Goal: Task Accomplishment & Management: Use online tool/utility

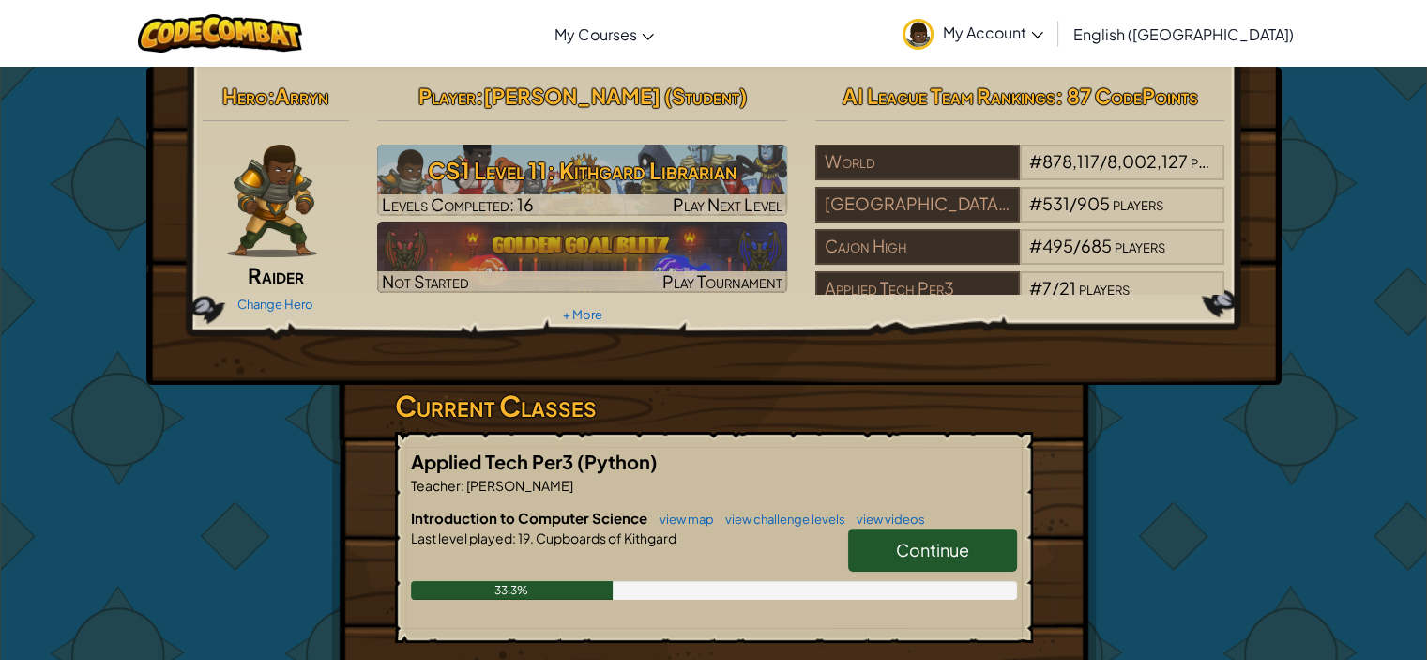
click at [938, 550] on span "Continue" at bounding box center [932, 550] width 73 height 22
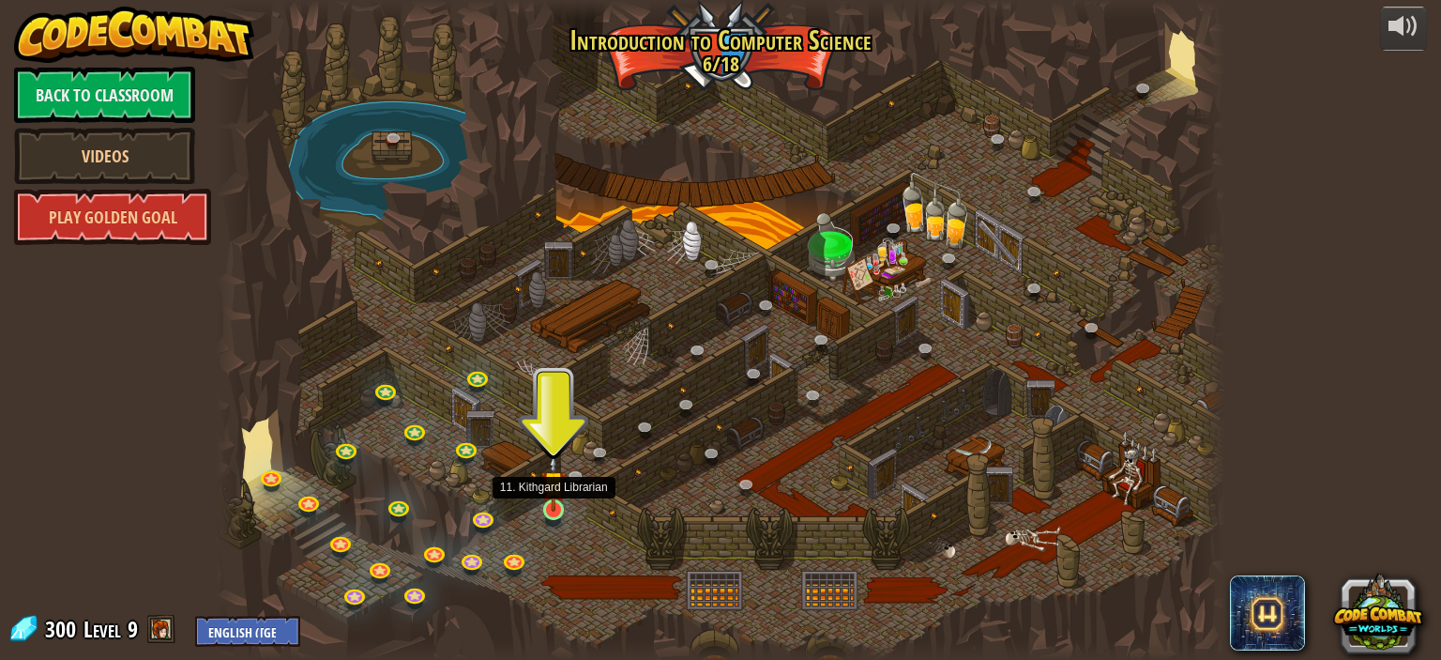
click at [559, 502] on img at bounding box center [553, 482] width 24 height 56
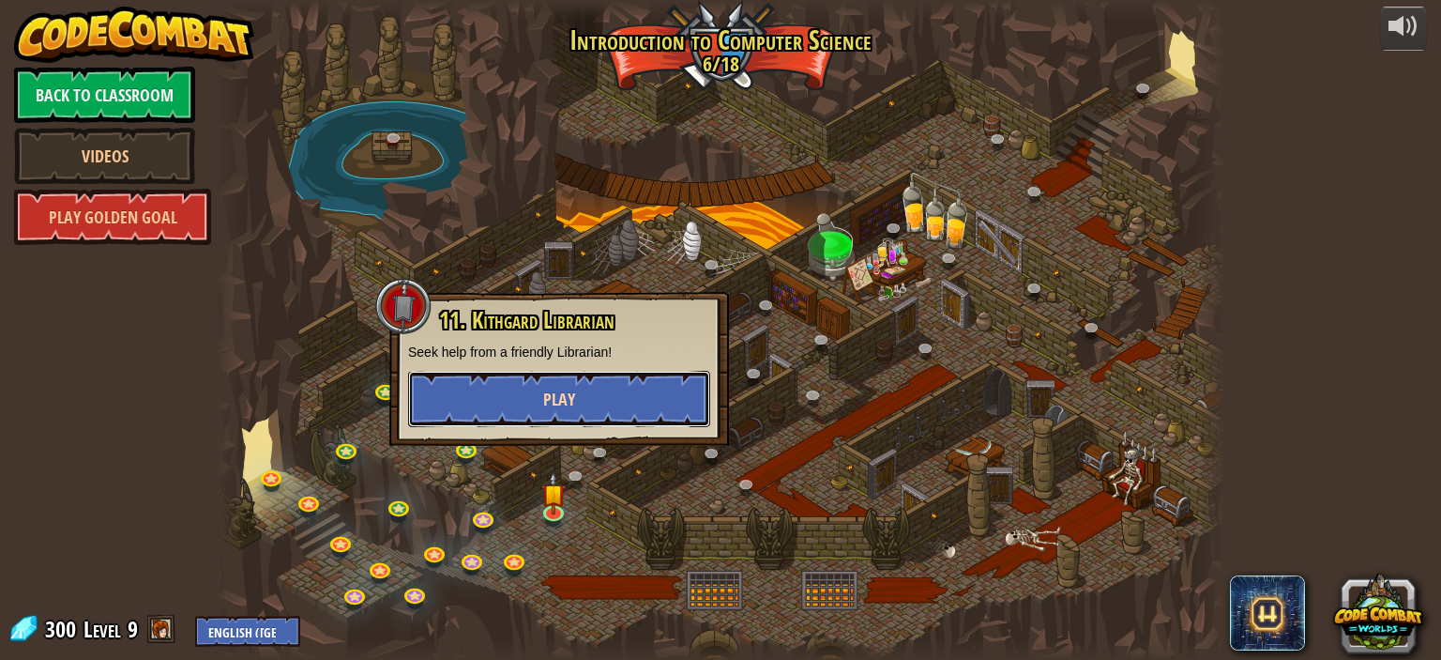
click at [559, 384] on button "Play" at bounding box center [559, 399] width 302 height 56
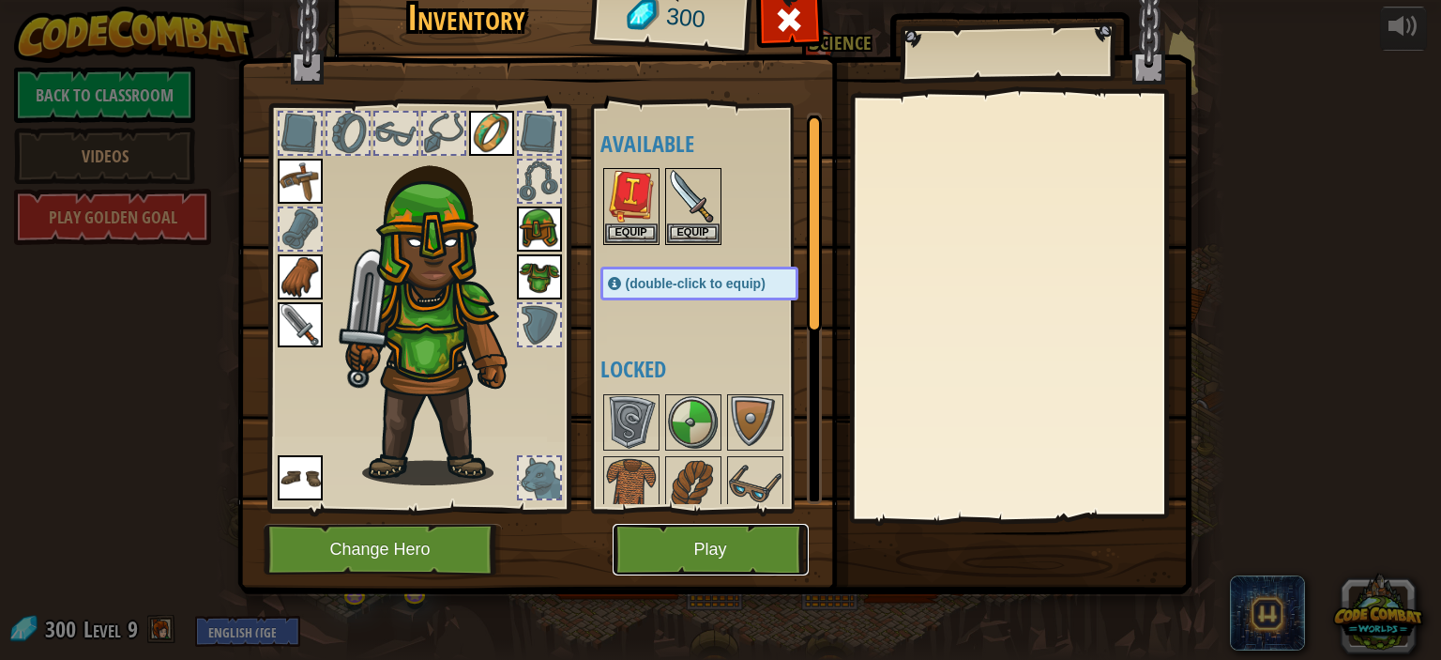
click at [689, 557] on button "Play" at bounding box center [711, 550] width 196 height 52
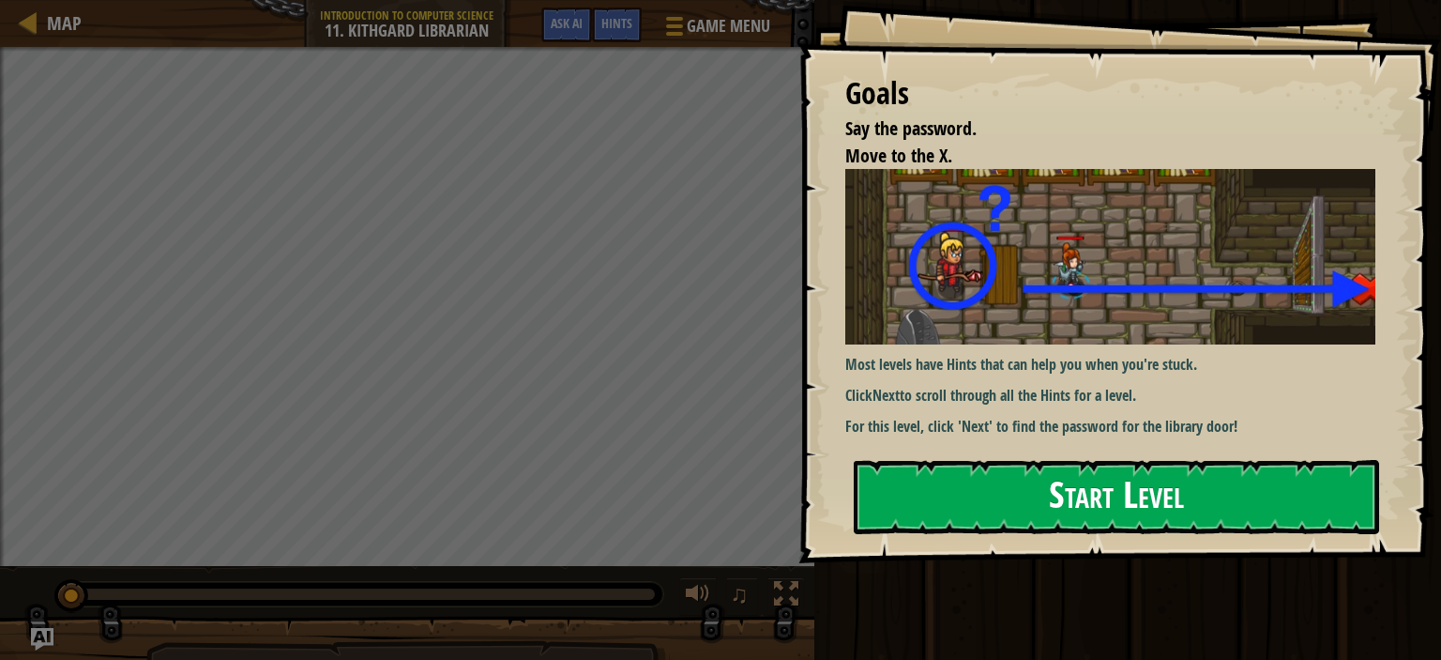
click at [1047, 474] on button "Start Level" at bounding box center [1117, 497] width 526 height 74
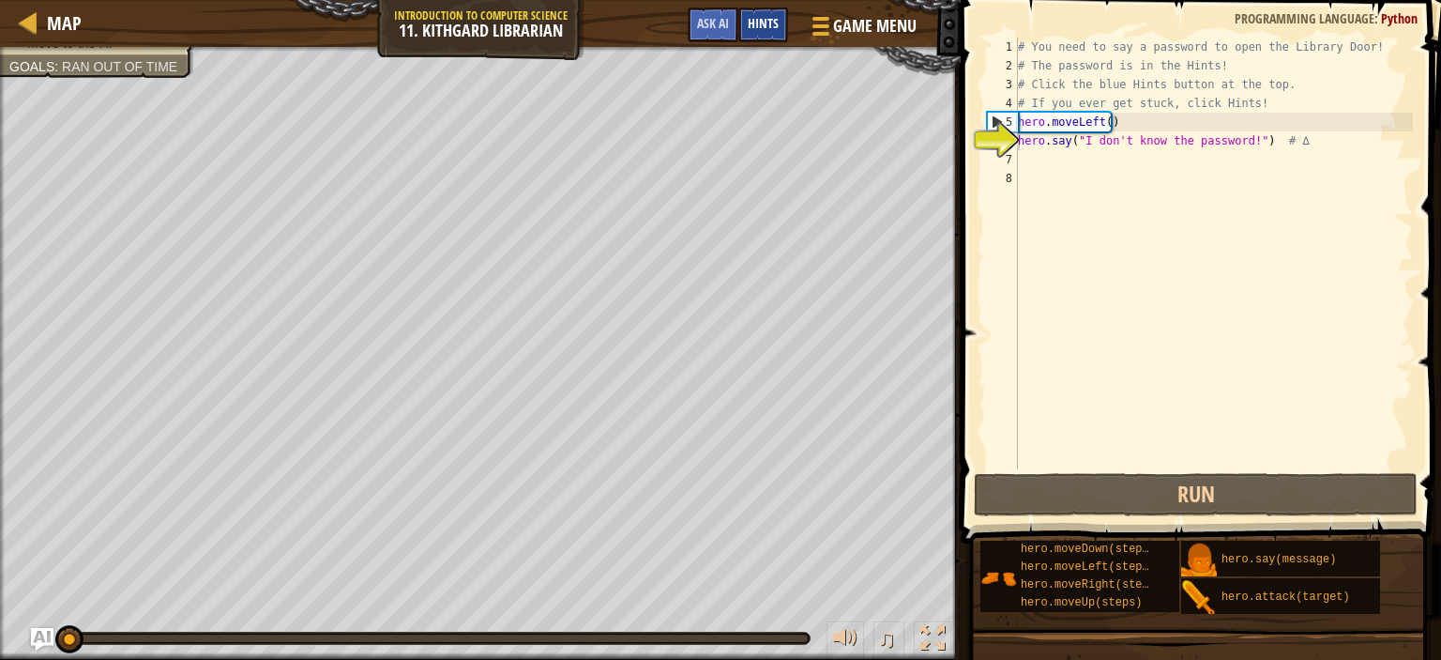
click at [755, 35] on div "Hints" at bounding box center [764, 25] width 50 height 35
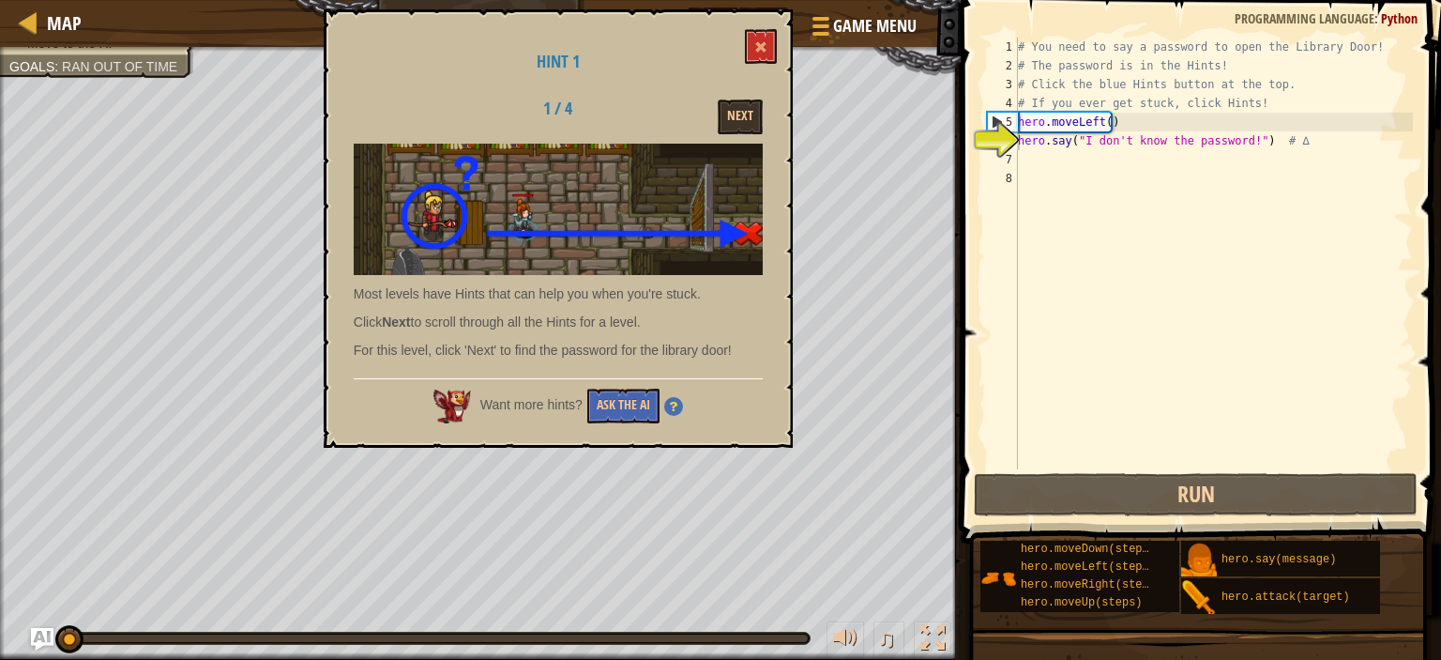
click at [716, 250] on img at bounding box center [558, 210] width 409 height 132
click at [743, 114] on button "Next" at bounding box center [740, 116] width 45 height 35
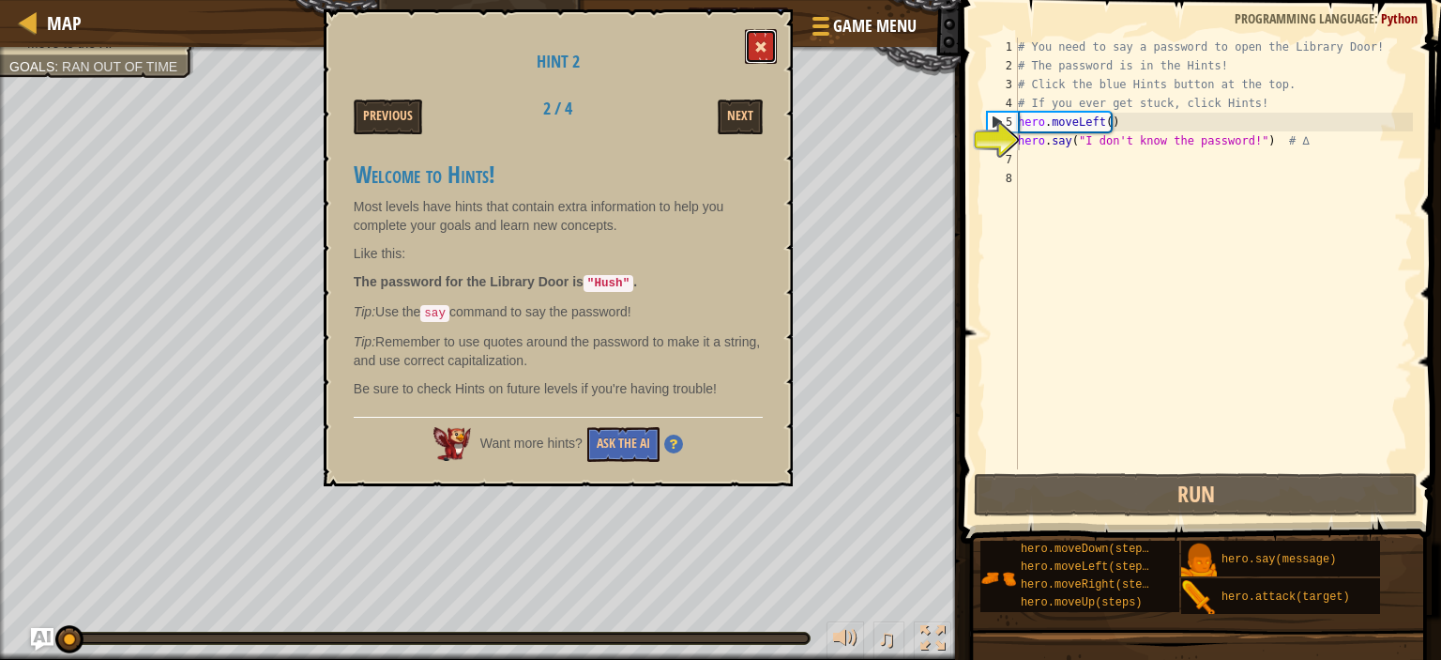
click at [760, 39] on button at bounding box center [761, 46] width 32 height 35
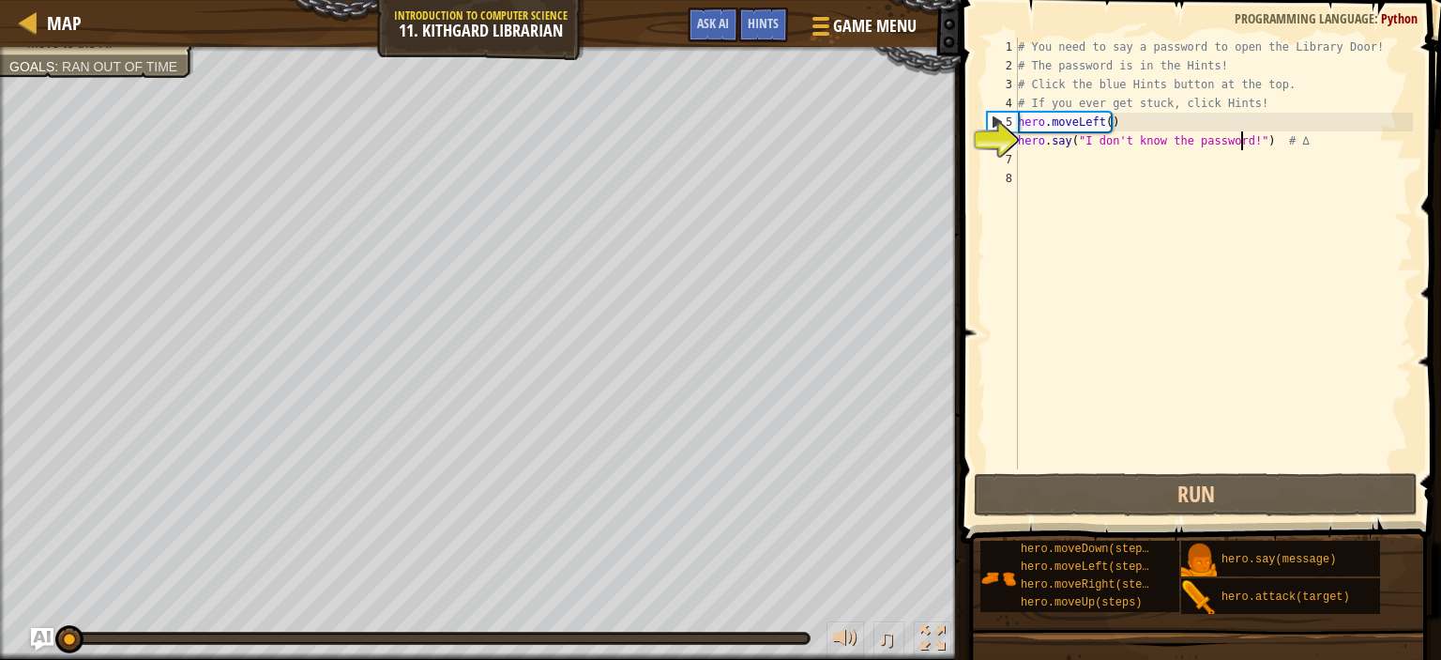
click at [1240, 136] on div "# You need to say a password to open the Library Door! # The password is in the…" at bounding box center [1213, 272] width 399 height 469
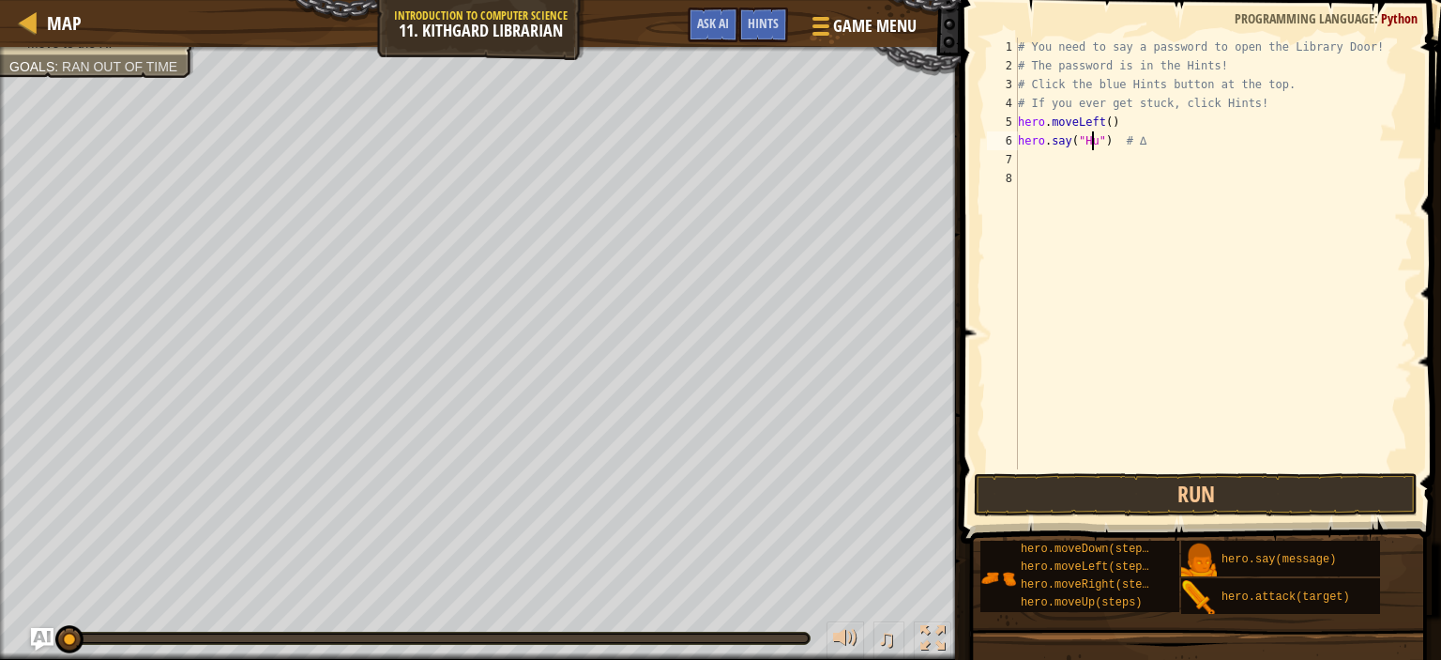
scroll to position [8, 7]
type textarea "hero.say("Hush") # ∆"
click at [1111, 243] on div "# You need to say a password to open the Library Door! # The password is in the…" at bounding box center [1213, 272] width 399 height 469
click at [1167, 482] on button "Run" at bounding box center [1196, 494] width 444 height 43
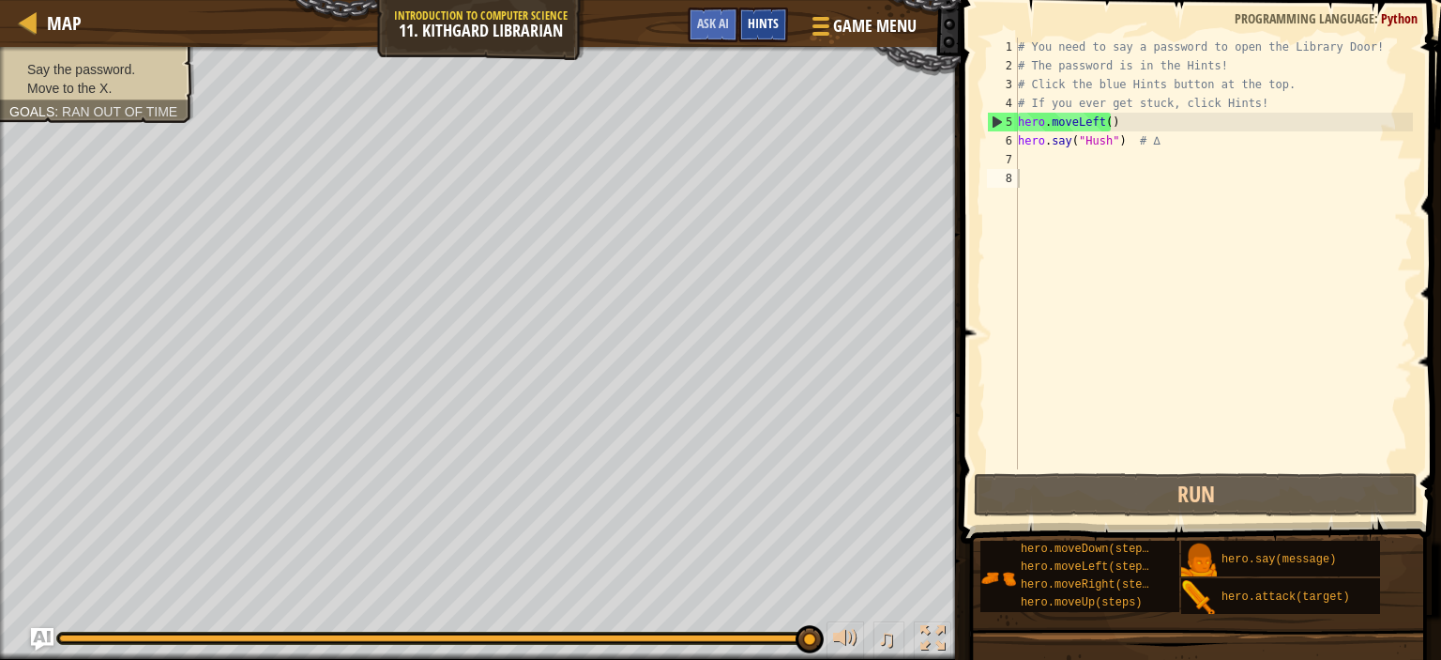
click at [749, 24] on span "Hints" at bounding box center [763, 23] width 31 height 18
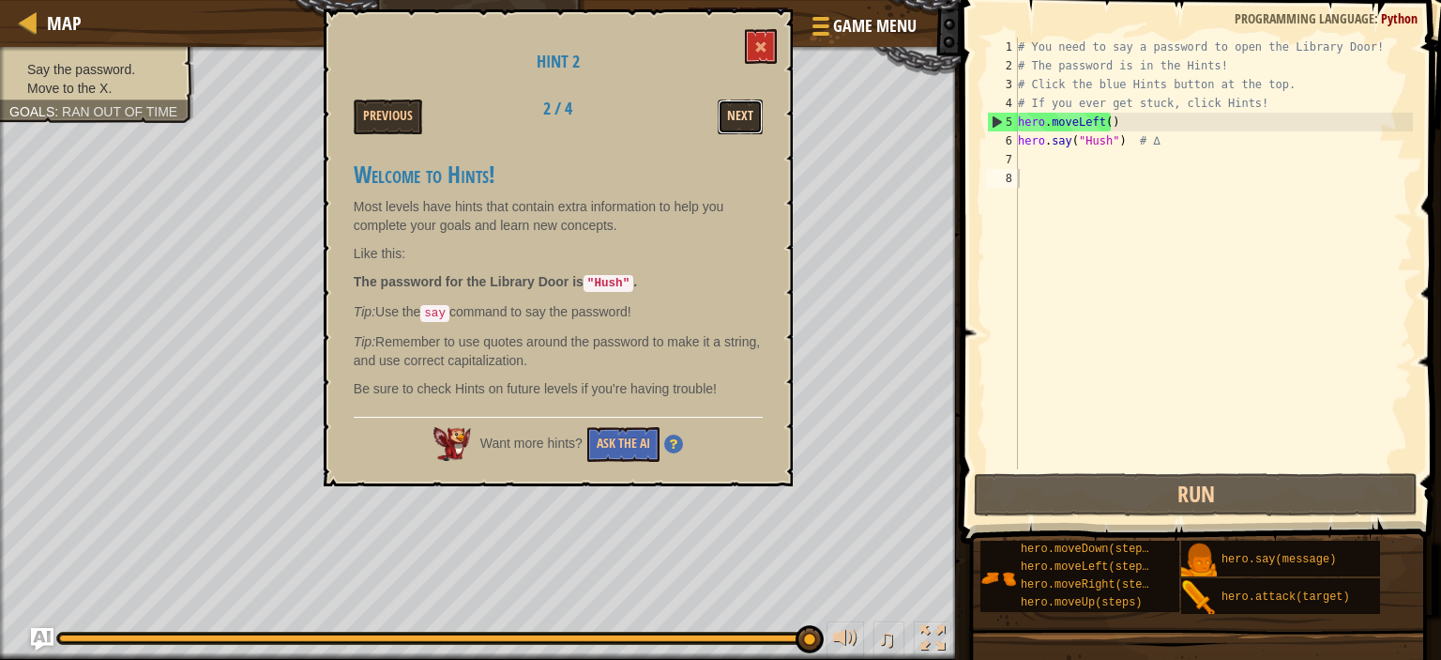
click at [743, 123] on button "Next" at bounding box center [740, 116] width 45 height 35
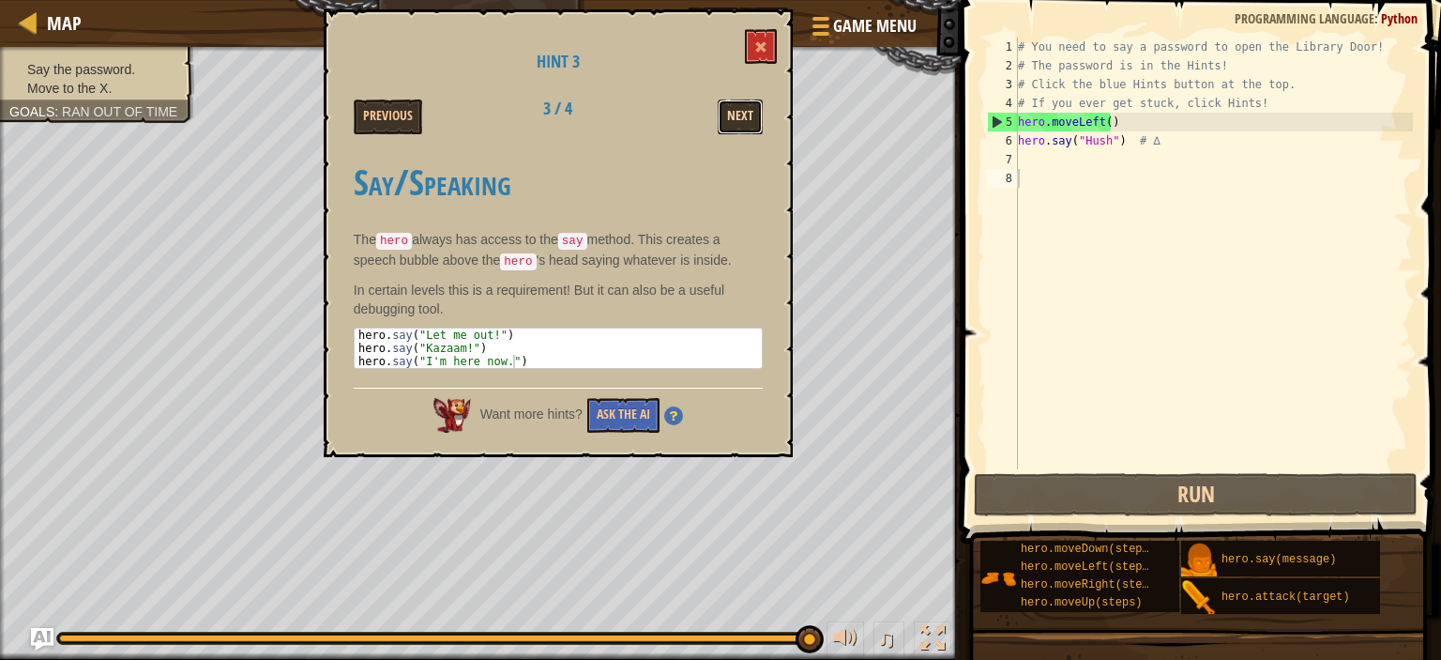
click at [746, 126] on button "Next" at bounding box center [740, 116] width 45 height 35
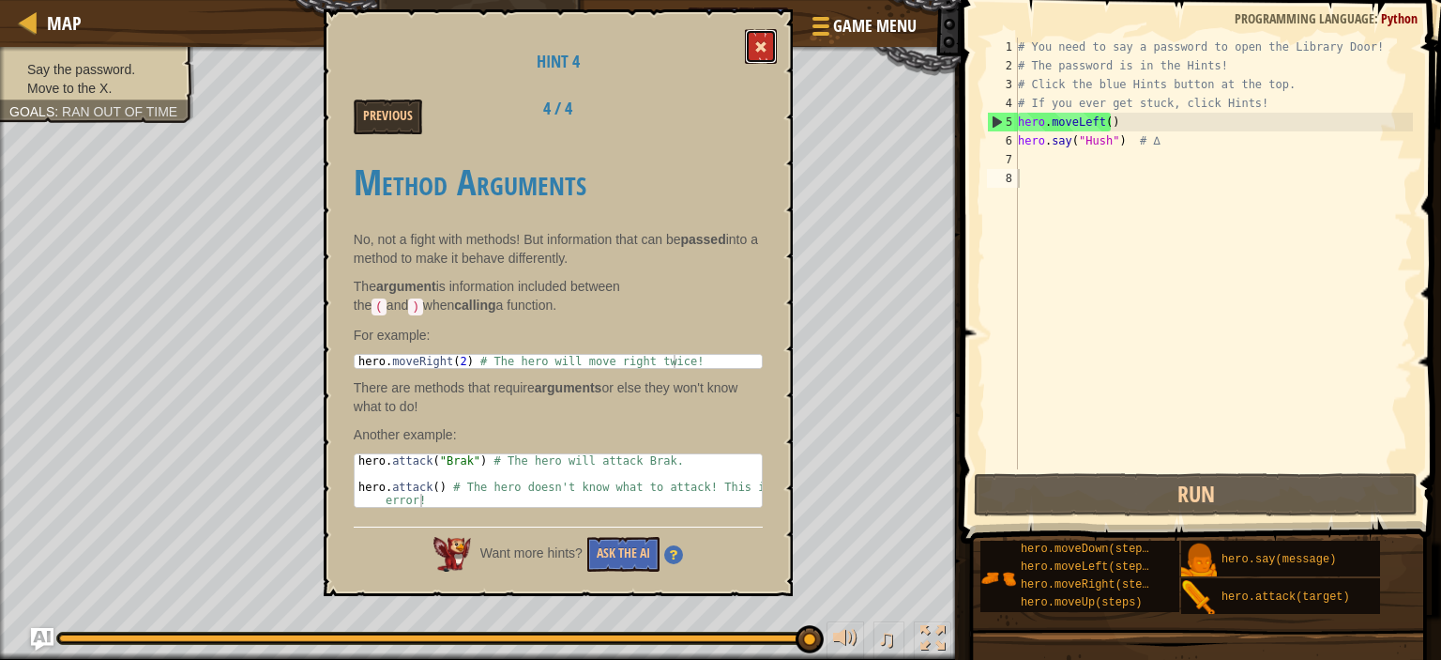
click at [764, 37] on button at bounding box center [761, 46] width 32 height 35
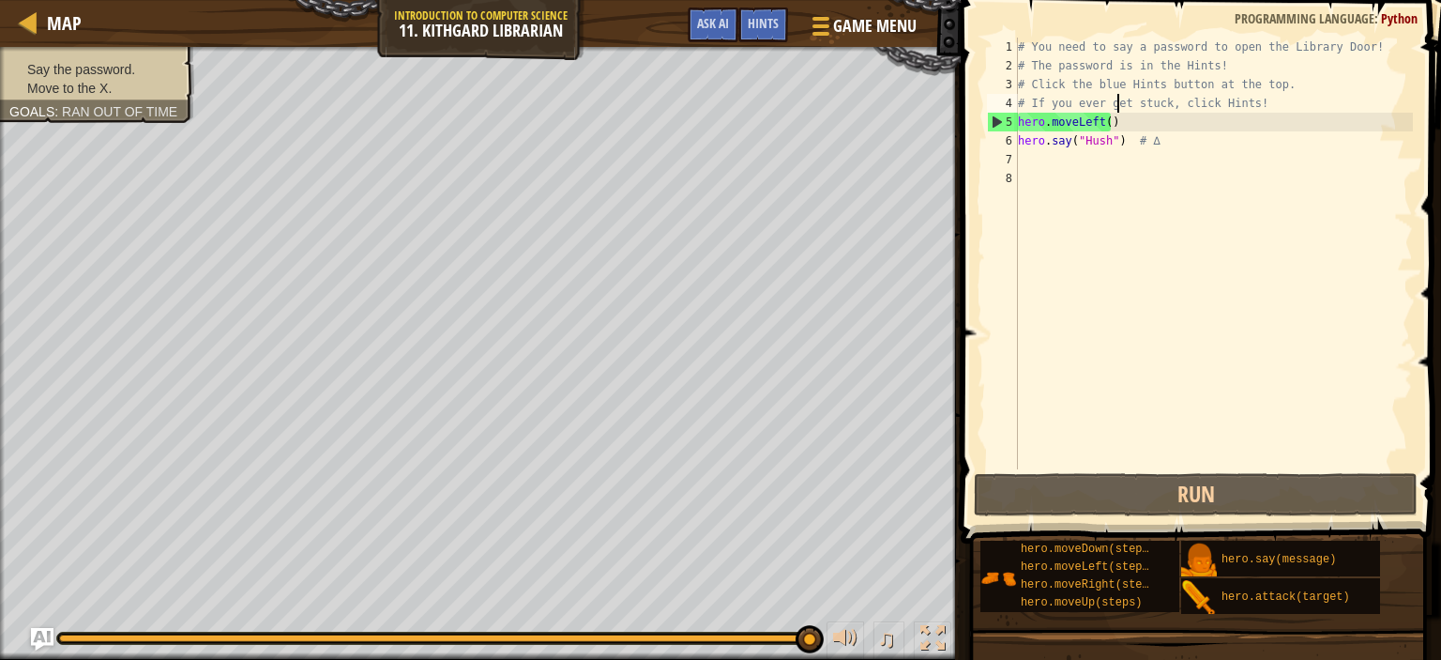
click at [1119, 111] on div "# You need to say a password to open the Library Door! # The password is in the…" at bounding box center [1213, 272] width 399 height 469
click at [1116, 130] on div "# You need to say a password to open the Library Door! # The password is in the…" at bounding box center [1213, 272] width 399 height 469
type textarea "hero.moveLeft()"
click at [1110, 160] on div "# You need to say a password to open the Library Door! # The password is in the…" at bounding box center [1213, 272] width 399 height 469
click at [1119, 140] on div "# You need to say a password to open the Library Door! # The password is in the…" at bounding box center [1213, 272] width 399 height 469
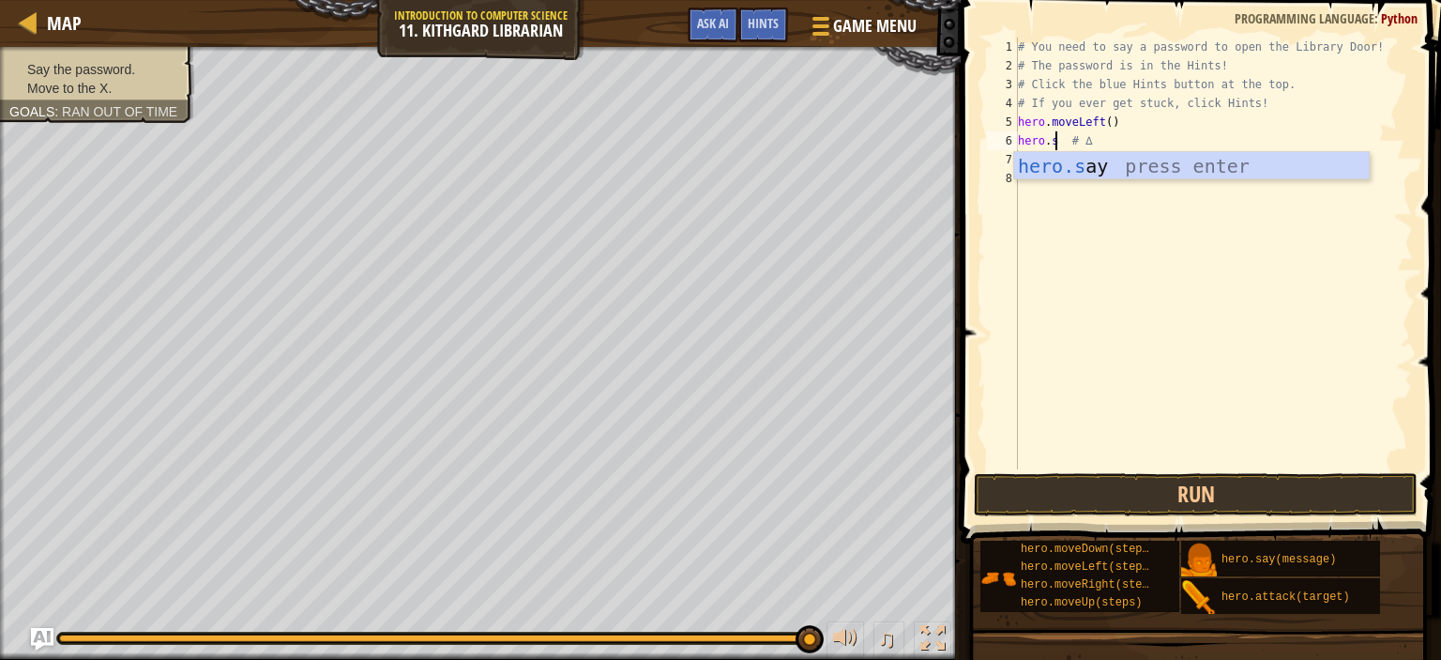
scroll to position [8, 4]
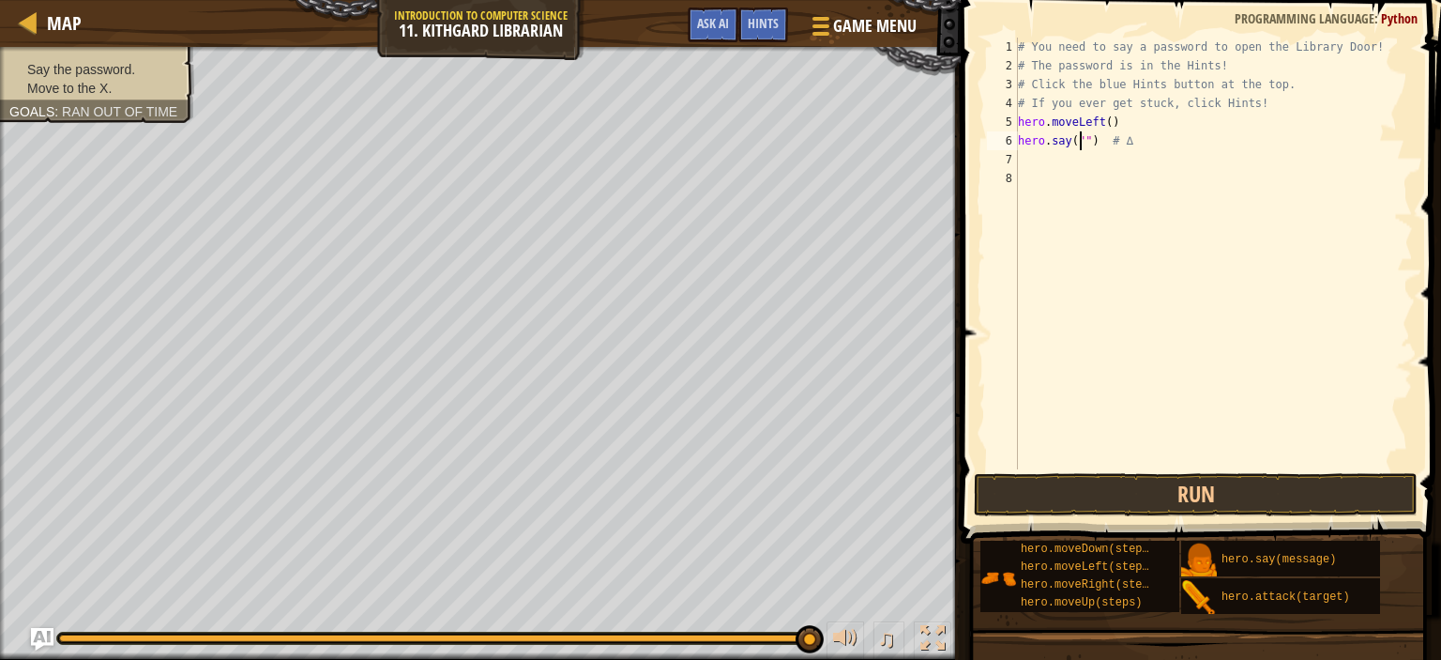
type textarea "hero.say("") # ∆"
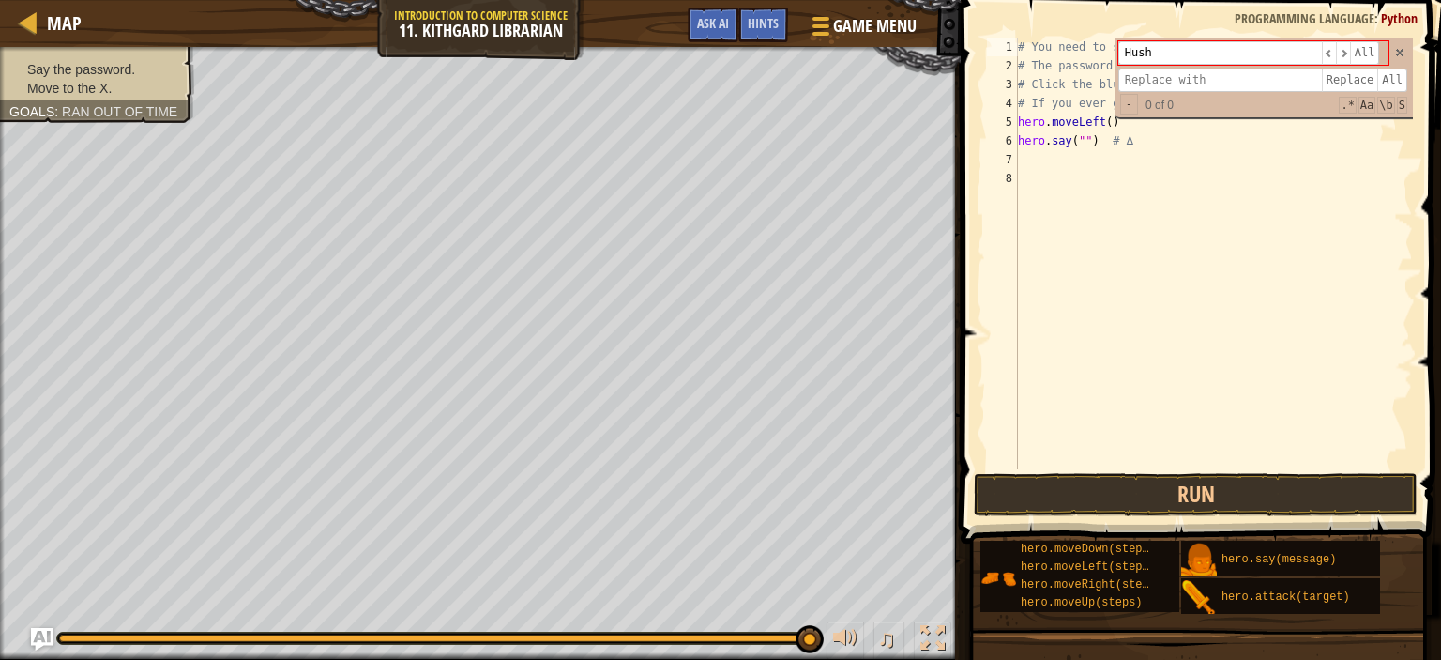
type input "Hush"
click at [1402, 64] on div "Hush ​ ​ All Replace All - 0 of 0 .* Aa \b S" at bounding box center [1264, 78] width 298 height 80
click at [1396, 50] on span at bounding box center [1400, 52] width 13 height 13
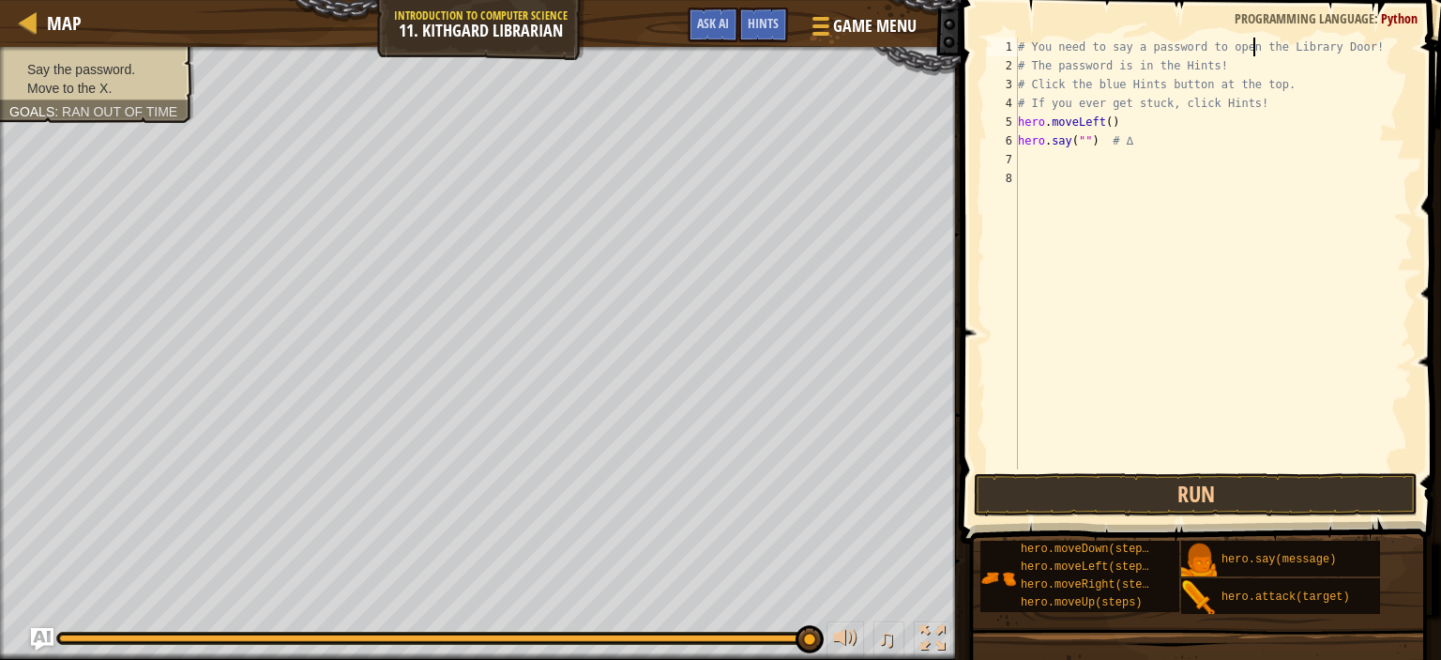
click at [1085, 142] on div "# You need to say a password to open the Library Door! # The password is in the…" at bounding box center [1213, 272] width 399 height 469
click at [1081, 139] on div "# You need to say a password to open the Library Door! # The password is in the…" at bounding box center [1213, 272] width 399 height 469
type textarea "hero.say("Hush") # ∆"
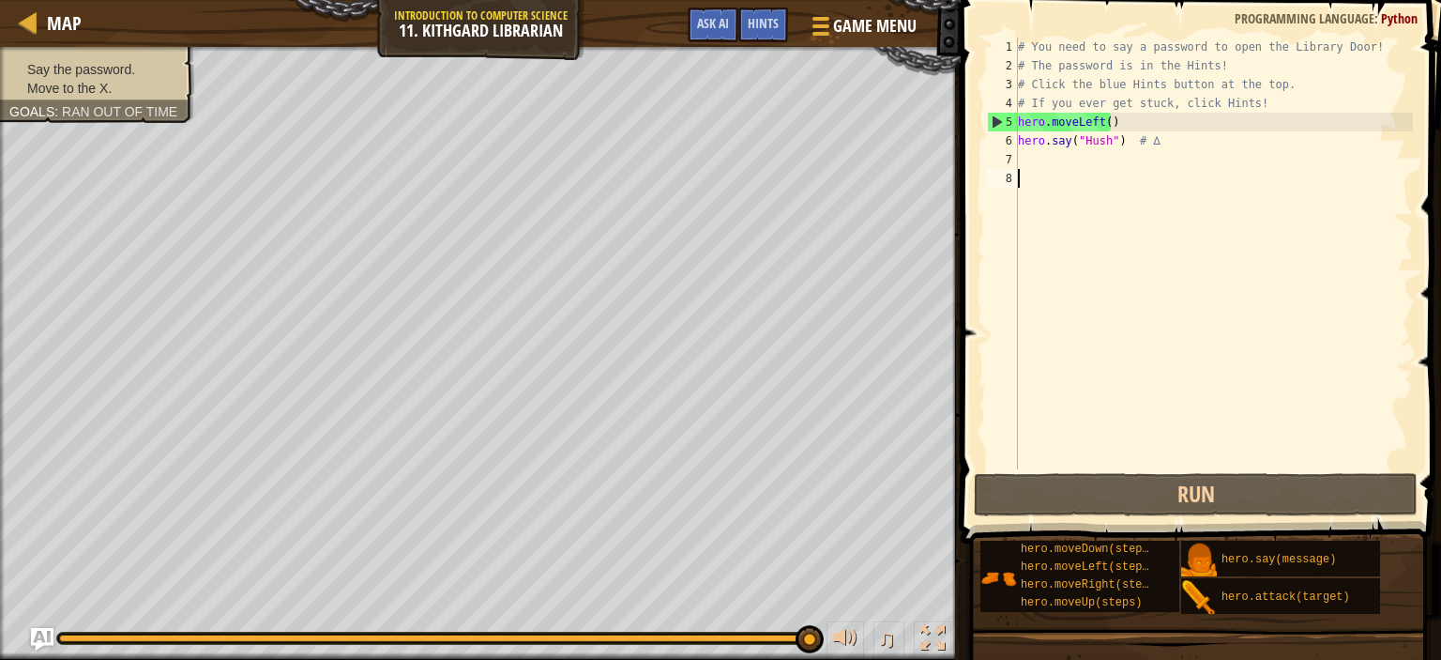
click at [1099, 237] on div "# You need to say a password to open the Library Door! # The password is in the…" at bounding box center [1213, 272] width 399 height 469
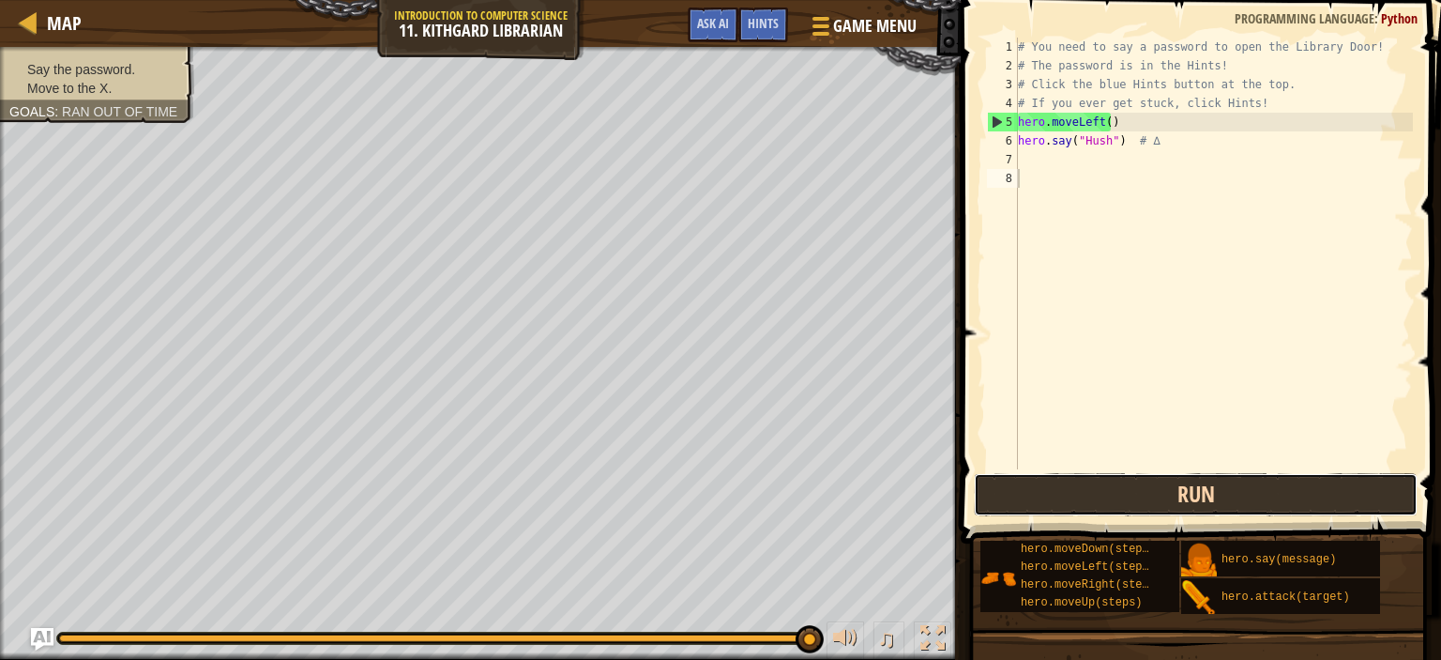
click at [1149, 503] on button "Run" at bounding box center [1196, 494] width 444 height 43
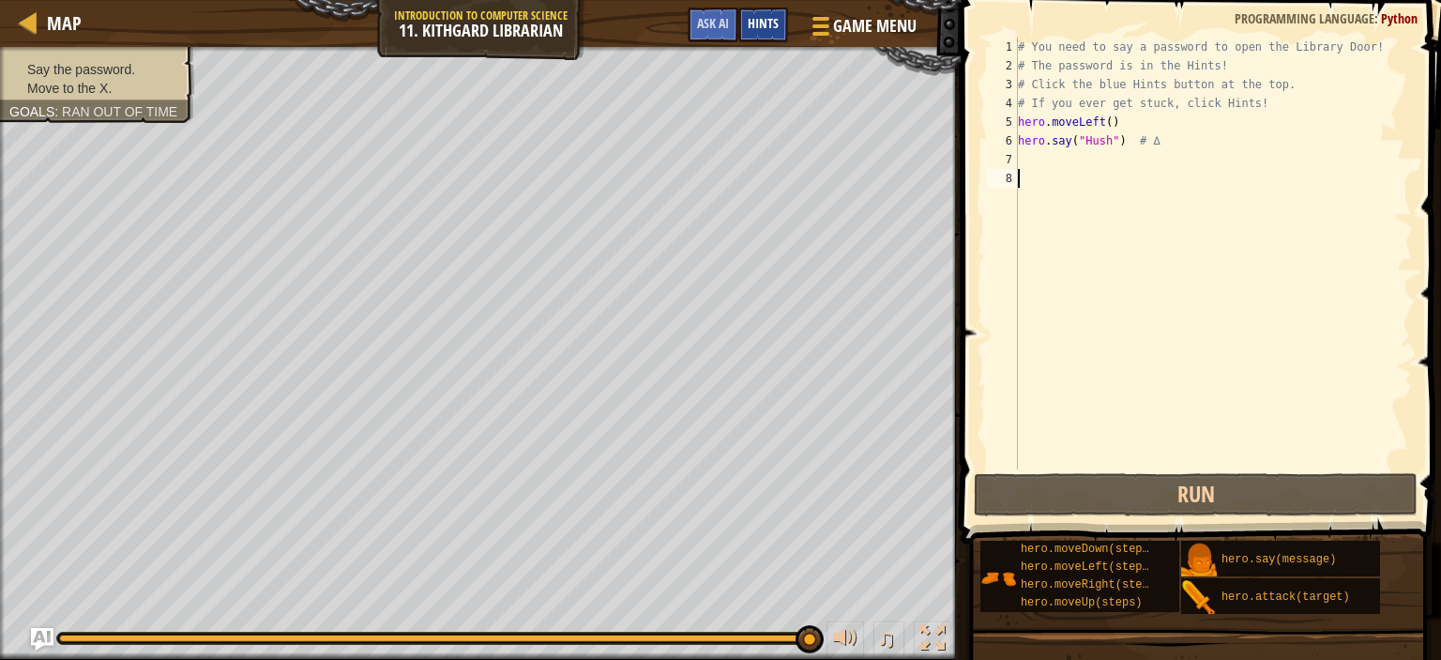
click at [781, 16] on div "Hints" at bounding box center [764, 25] width 50 height 35
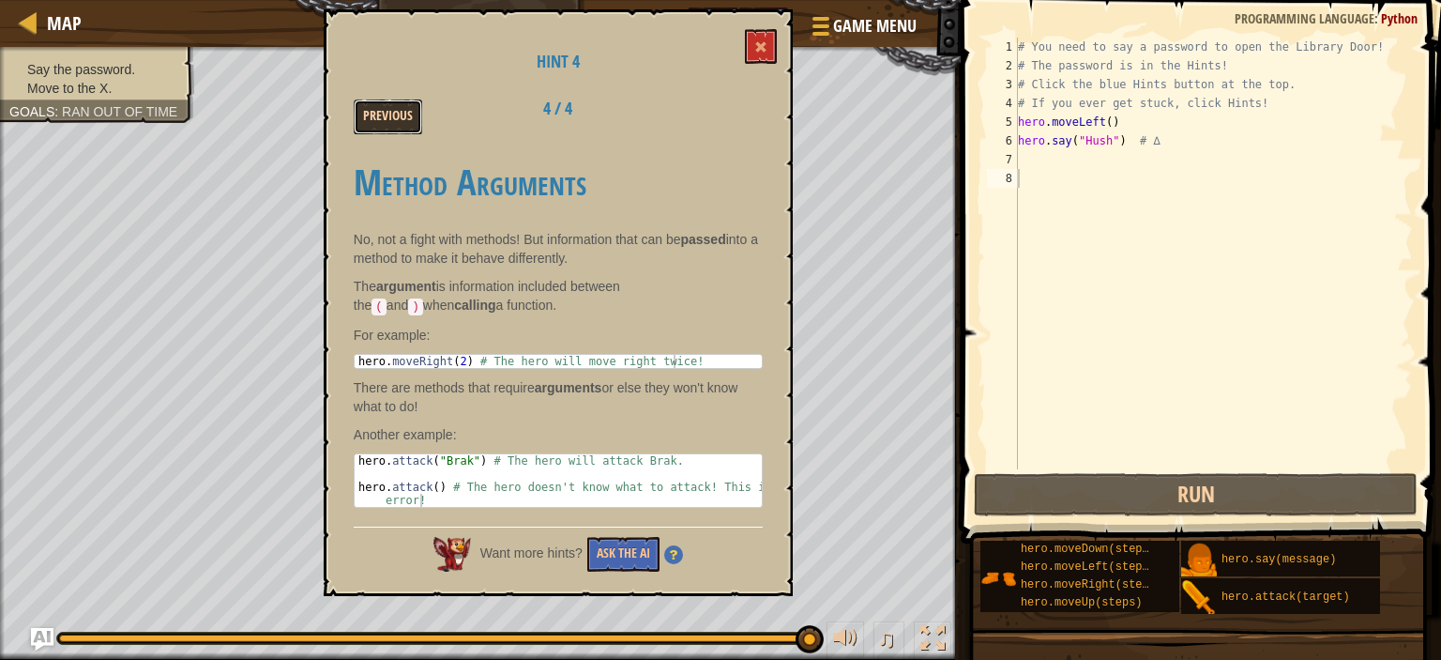
click at [396, 114] on button "Previous" at bounding box center [388, 116] width 69 height 35
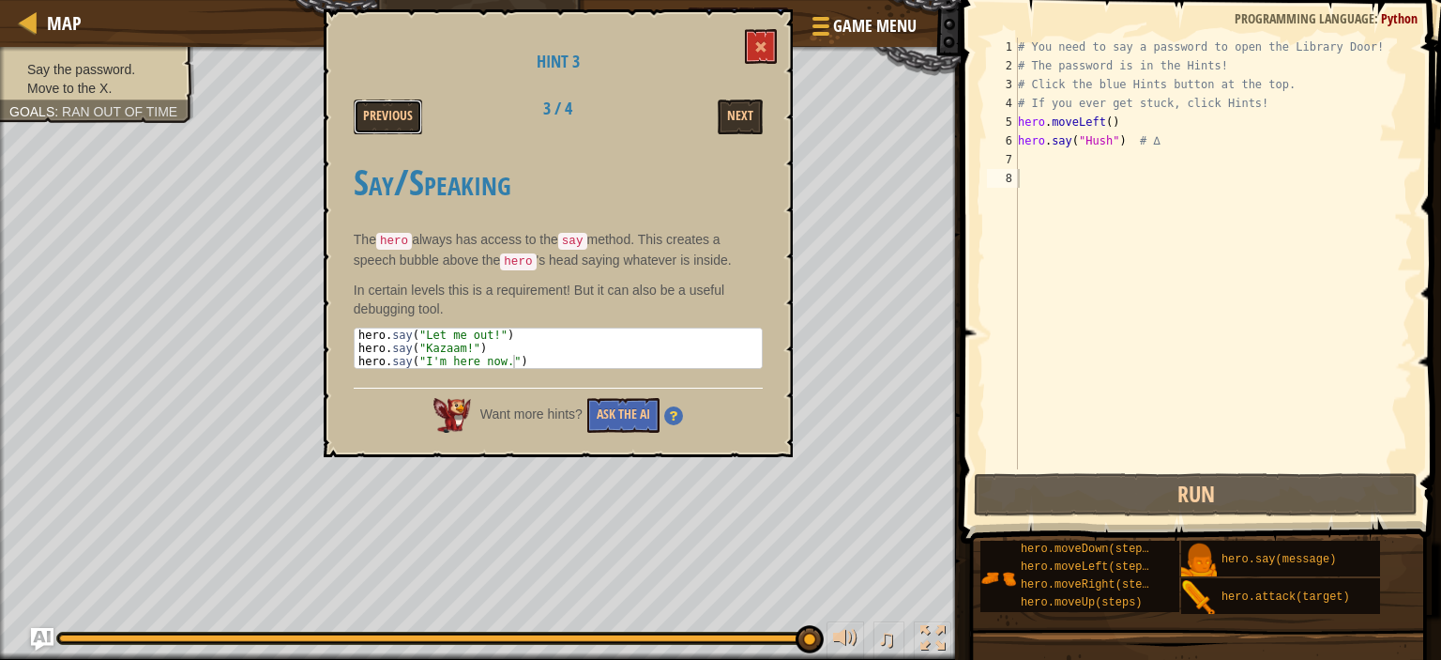
click at [396, 114] on button "Previous" at bounding box center [388, 116] width 69 height 35
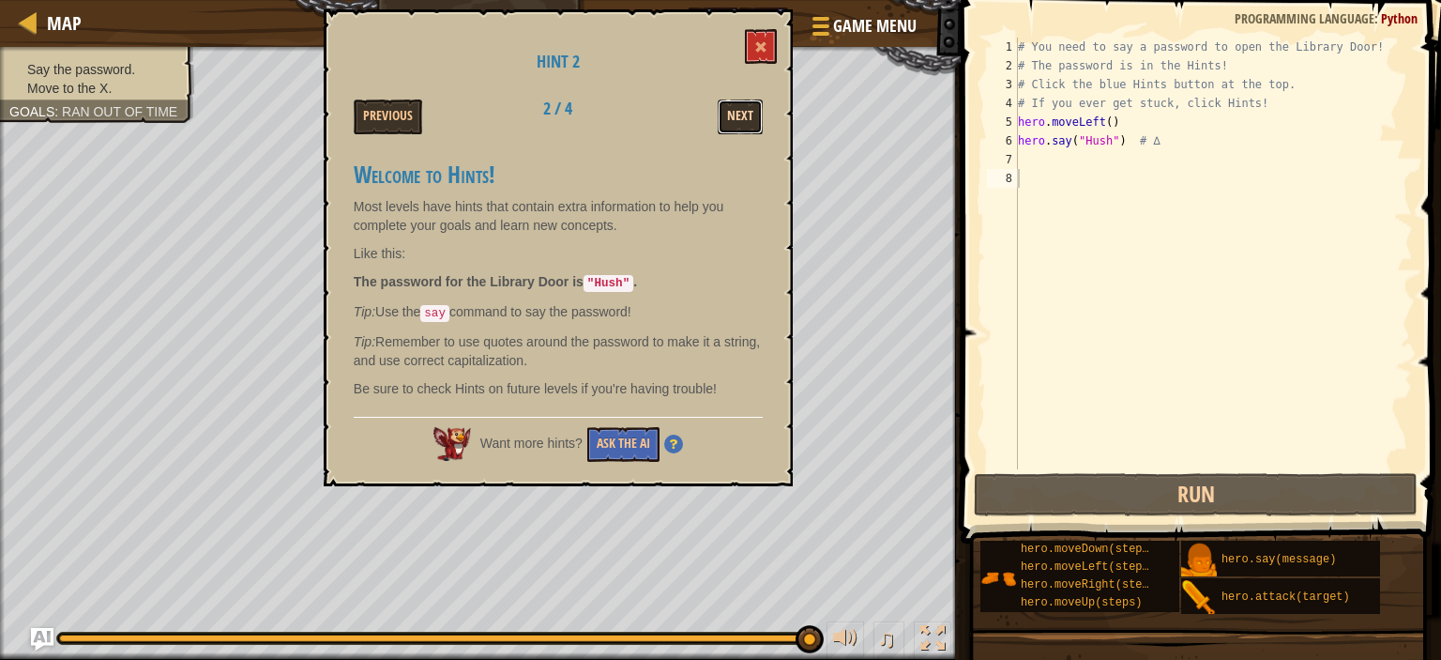
click at [752, 99] on button "Next" at bounding box center [740, 116] width 45 height 35
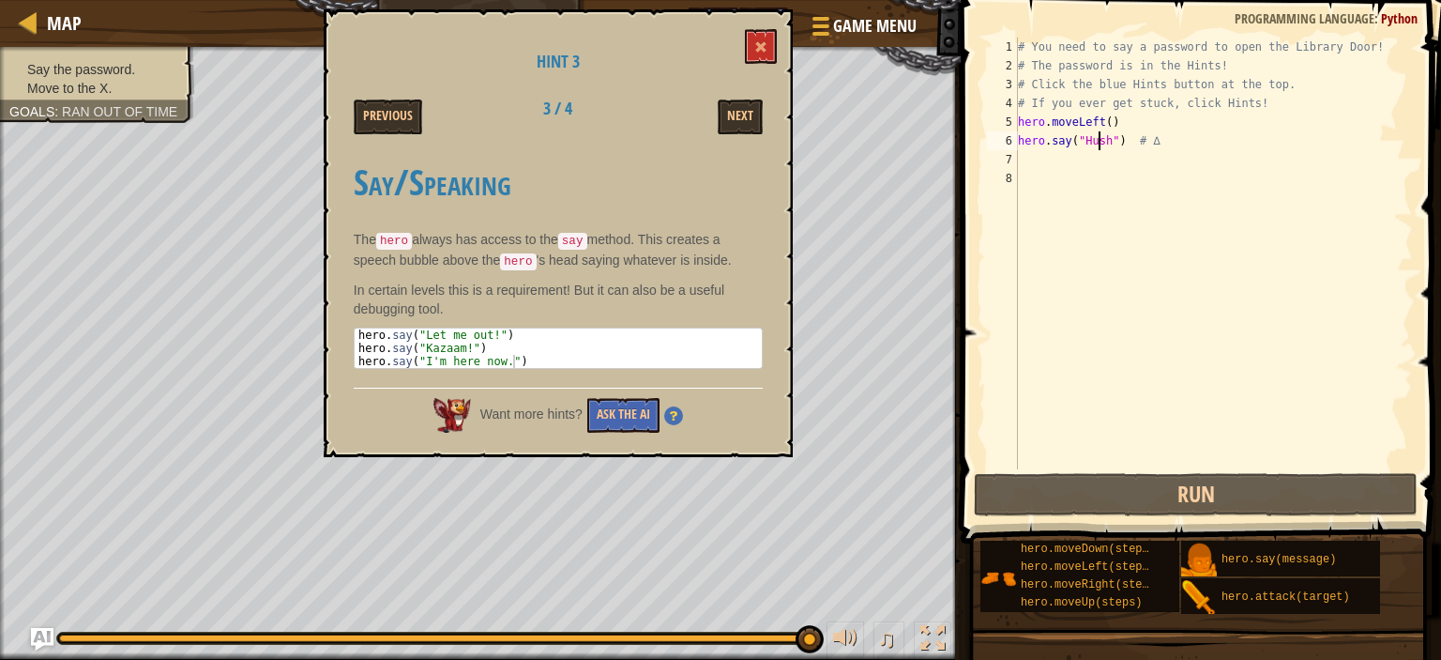
click at [1101, 136] on div "# You need to say a password to open the Library Door! # The password is in the…" at bounding box center [1213, 272] width 399 height 469
click at [1104, 136] on div "# You need to say a password to open the Library Door! # The password is in the…" at bounding box center [1213, 272] width 399 height 469
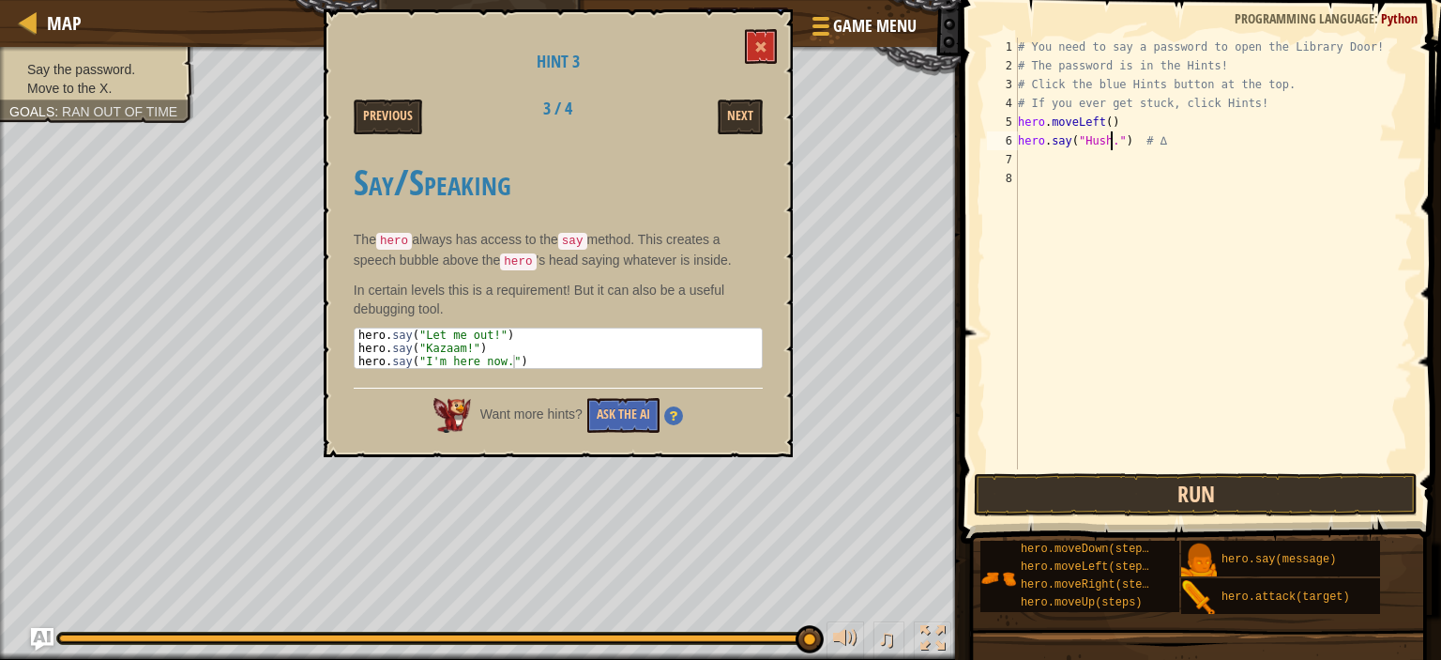
type textarea "hero.say("Hush.") # ∆"
click at [1151, 495] on button "Run" at bounding box center [1196, 494] width 444 height 43
